Goal: Navigation & Orientation: Go to known website

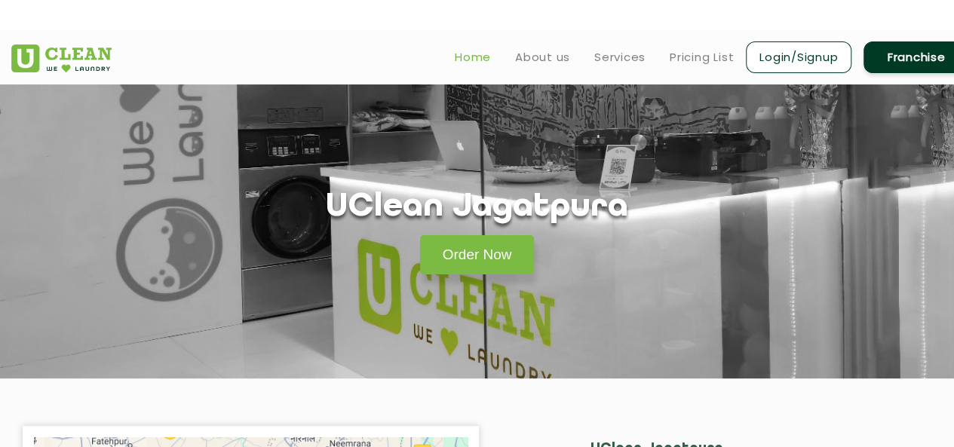
click at [481, 61] on link "Home" at bounding box center [473, 57] width 36 height 18
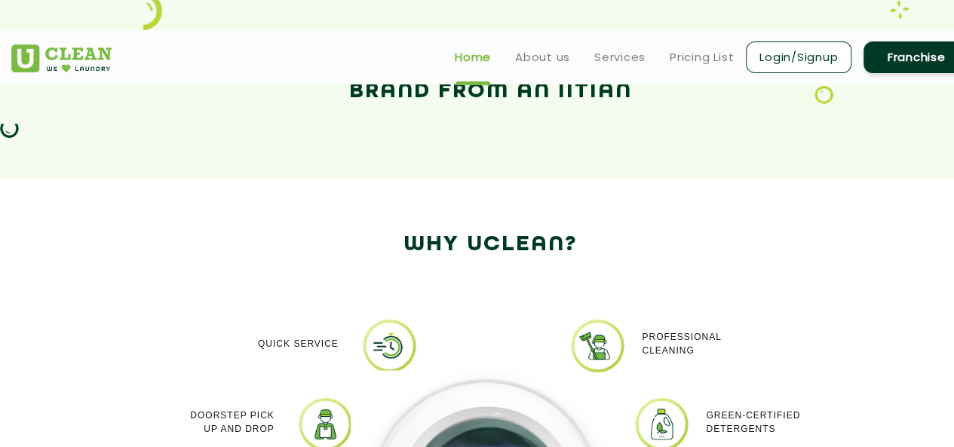
scroll to position [1096, 0]
click at [472, 95] on h2 "India’s No. 1 Laundry & [MEDICAL_DATA] Brand from an IITian" at bounding box center [490, 74] width 958 height 72
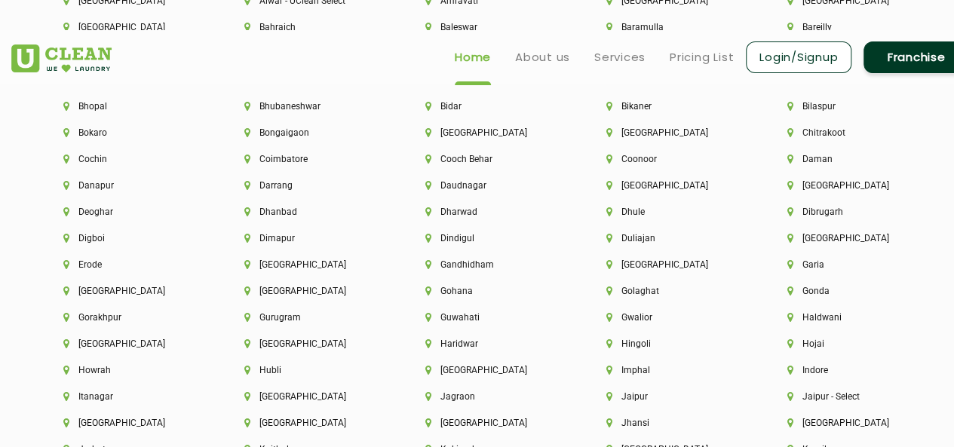
scroll to position [3283, 0]
